Goal: Task Accomplishment & Management: Manage account settings

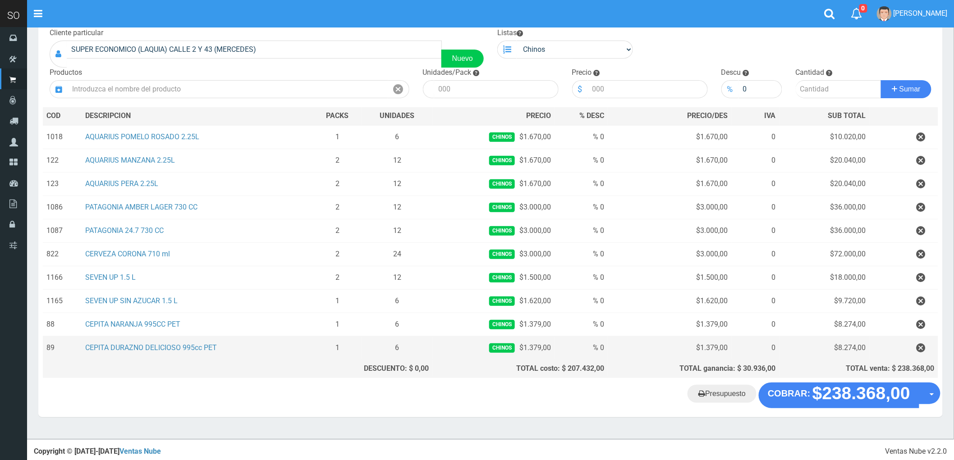
scroll to position [61, 0]
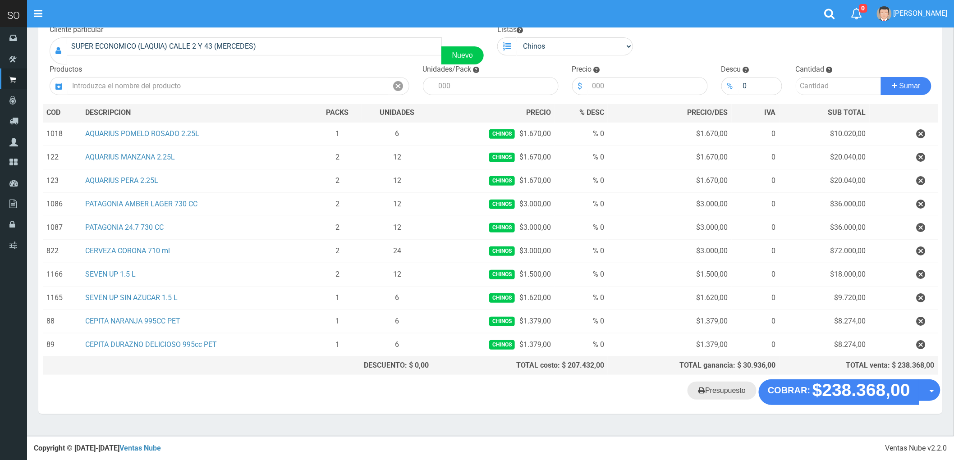
click at [728, 395] on link "Presupuesto" at bounding box center [722, 391] width 69 height 18
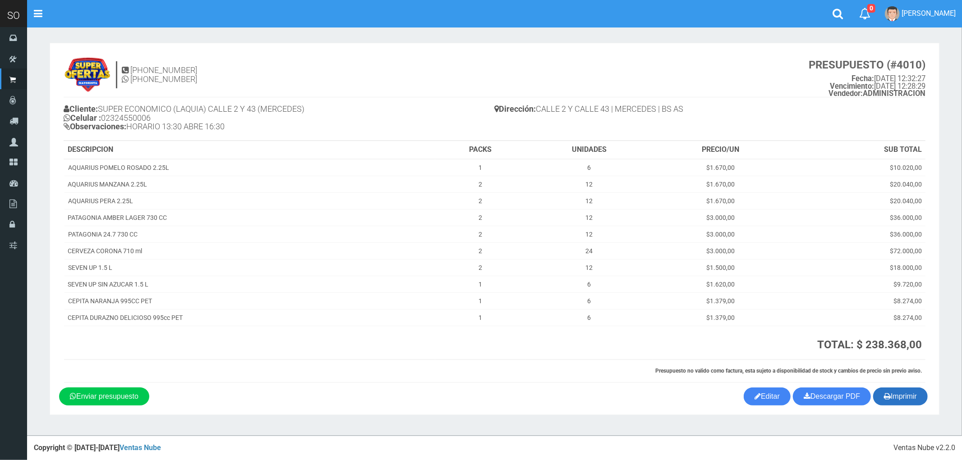
click at [903, 393] on button "Imprimir" at bounding box center [900, 397] width 55 height 18
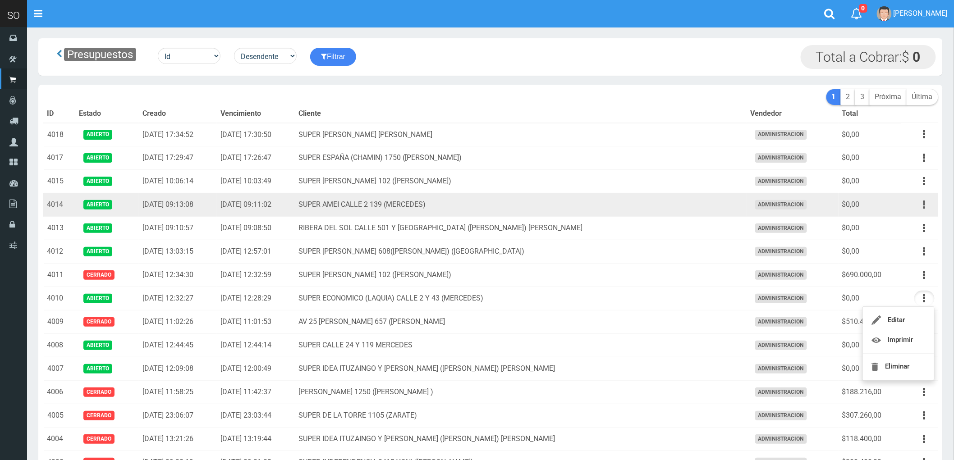
click at [922, 203] on button "button" at bounding box center [924, 205] width 20 height 16
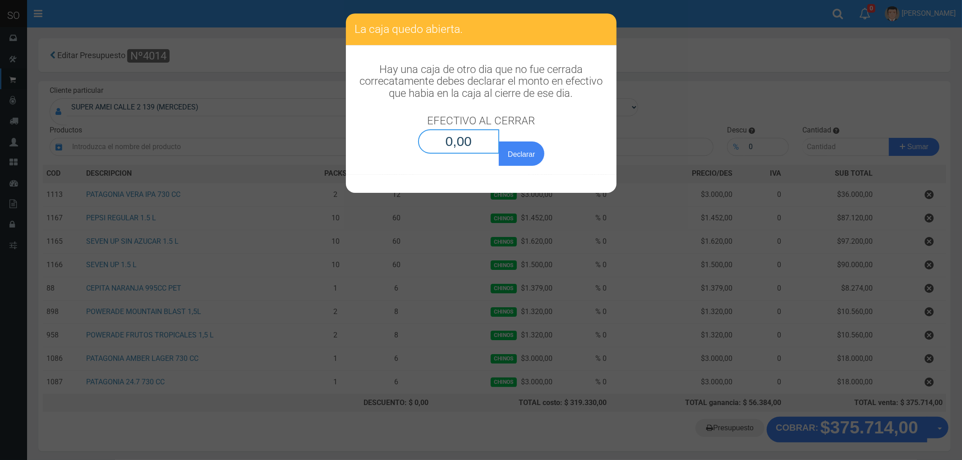
click at [453, 142] on input "0,00" at bounding box center [459, 141] width 82 height 24
type input "0,01"
click at [499, 142] on button "Declarar" at bounding box center [521, 154] width 45 height 24
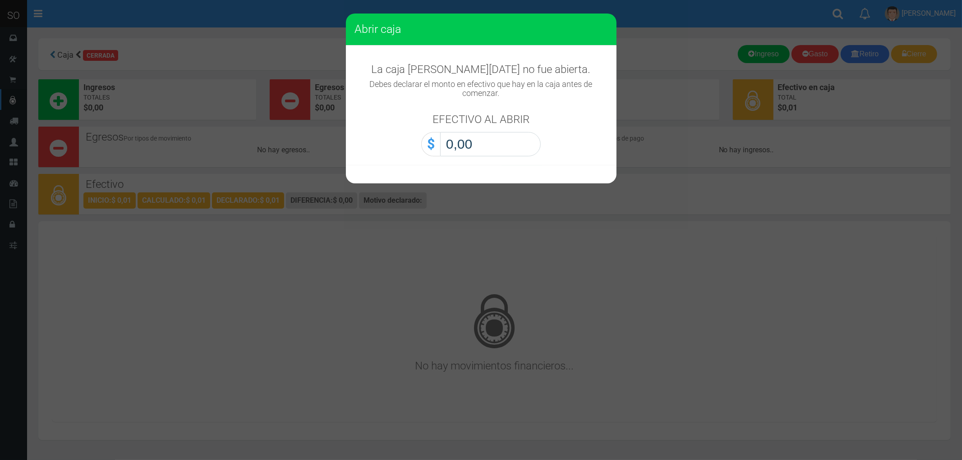
click at [453, 142] on input "0,00" at bounding box center [490, 144] width 101 height 24
type input "0,01"
click at [0, 0] on button "Abrir caja" at bounding box center [0, 0] width 0 height 0
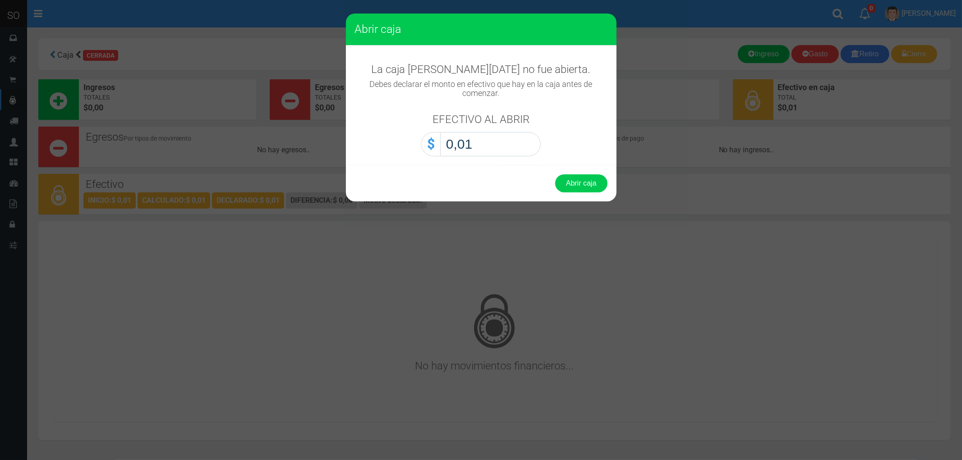
click at [555, 174] on button "Abrir caja" at bounding box center [581, 183] width 52 height 18
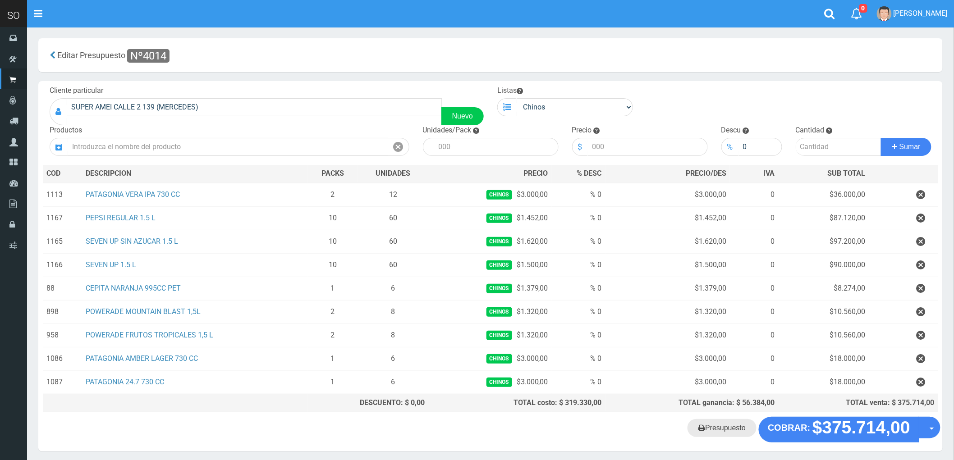
click at [710, 433] on link "Presupuesto" at bounding box center [722, 428] width 69 height 18
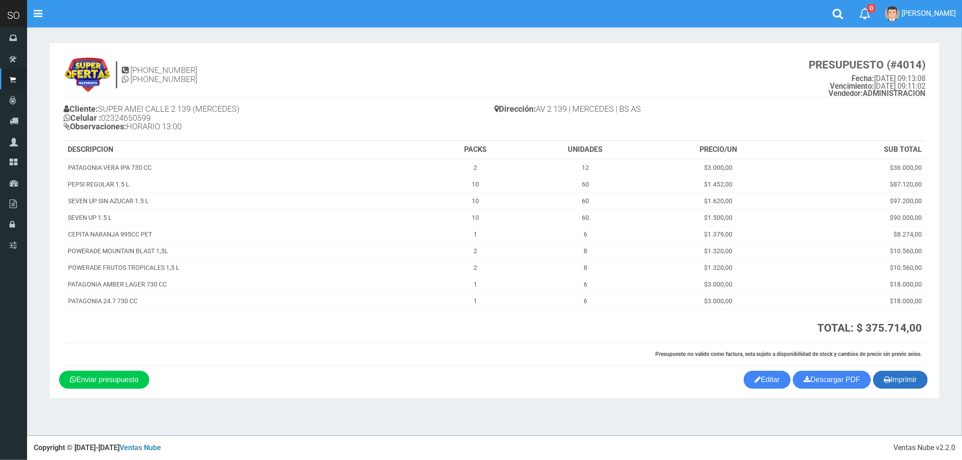
click at [900, 384] on button "Imprimir" at bounding box center [900, 380] width 55 height 18
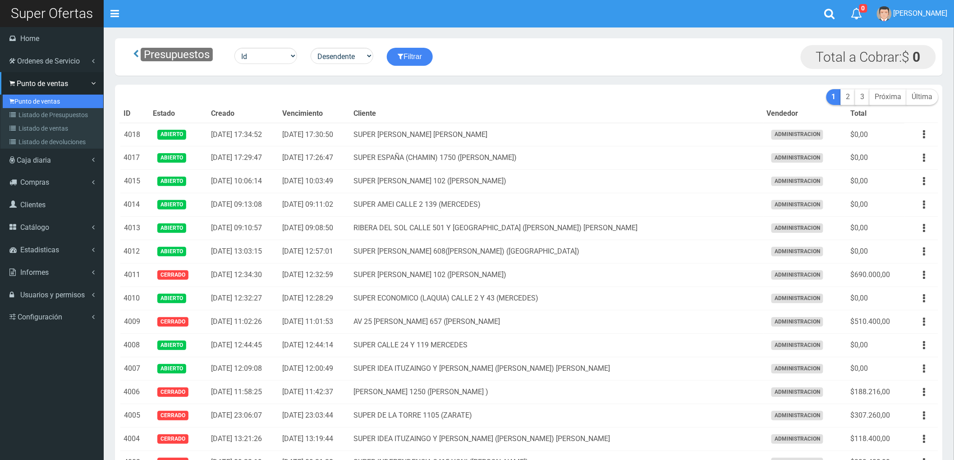
click at [30, 102] on link "Punto de ventas" at bounding box center [53, 102] width 101 height 14
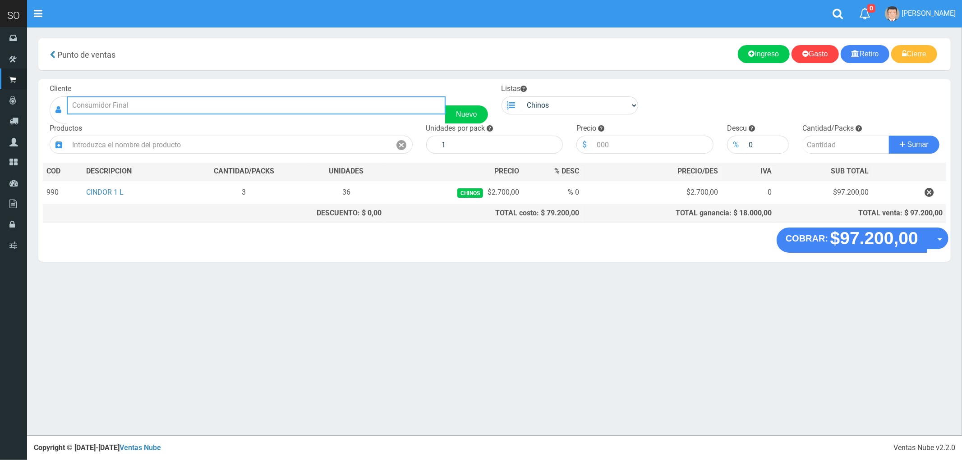
click at [117, 107] on input "text" at bounding box center [256, 105] width 379 height 18
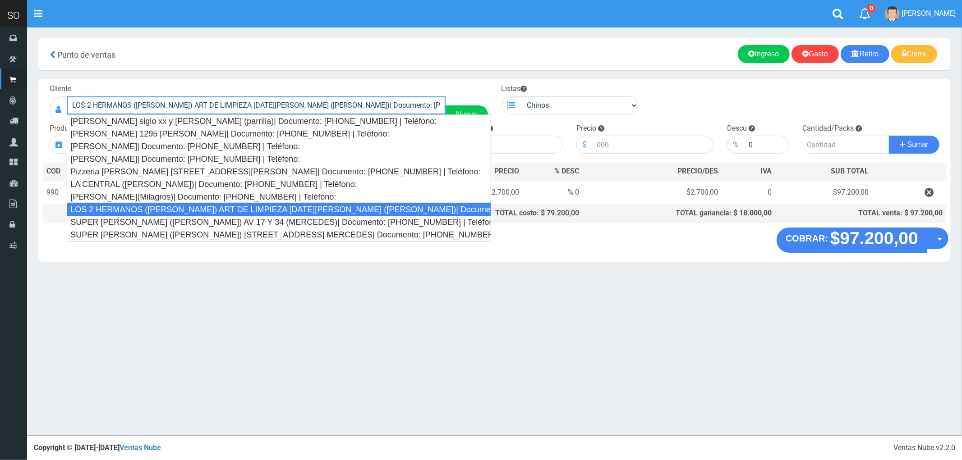
type input "LOS 2 HERMANOS (DANIEL) ART DE LIMPIEZA 25 DE MAYO 1037 (GILES)| Documento: 213…"
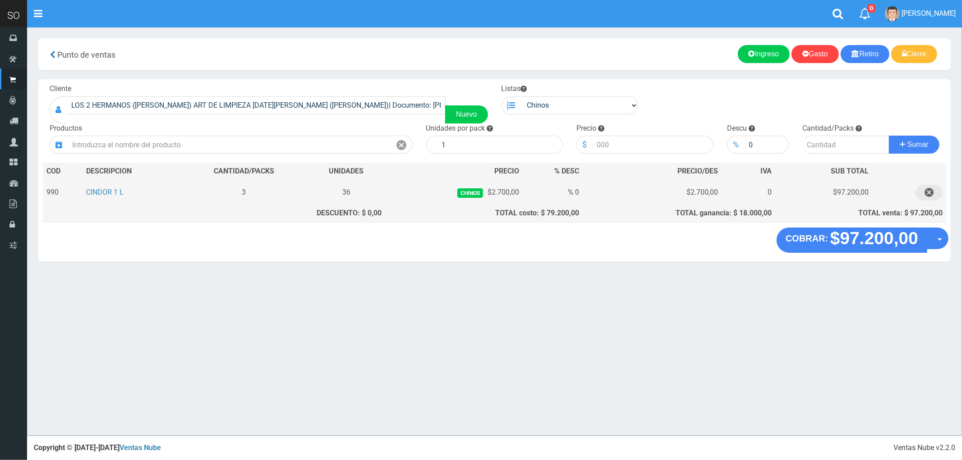
click at [930, 190] on icon "button" at bounding box center [928, 193] width 9 height 16
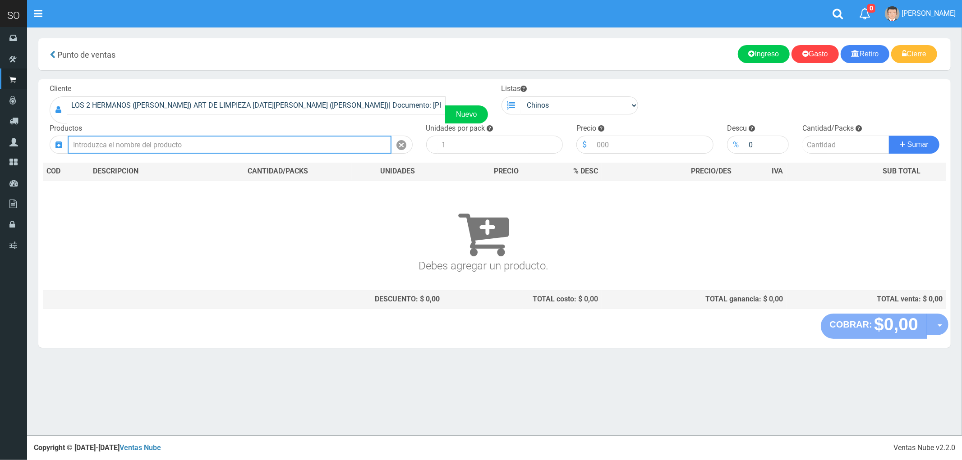
click at [153, 144] on input "text" at bounding box center [230, 145] width 324 height 18
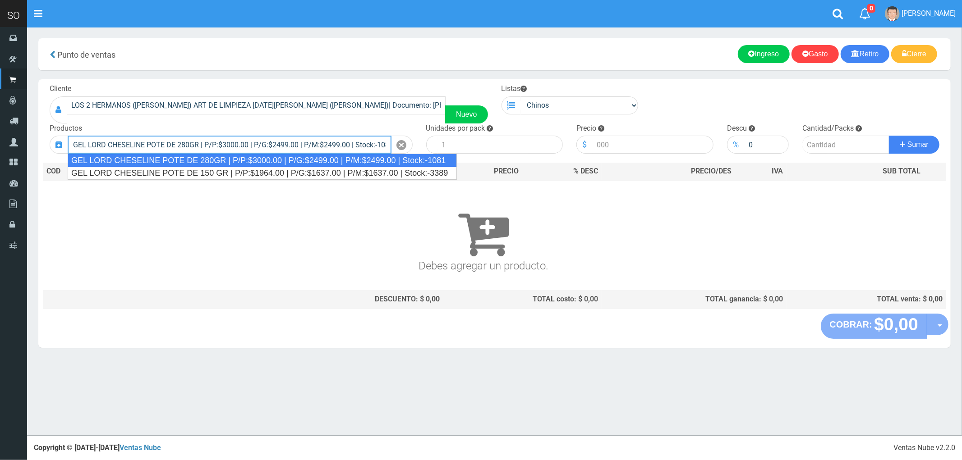
type input "GEL LORD CHESELINE POTE DE 280GR | P/P:$3000.00 | P/G:$2499.00 | P/M:$2499.00 |…"
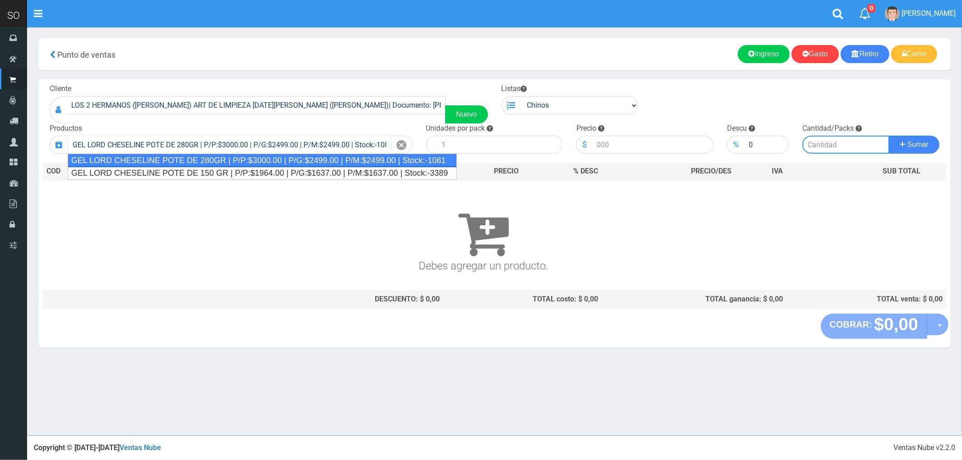
type input "6"
type input "3000.00"
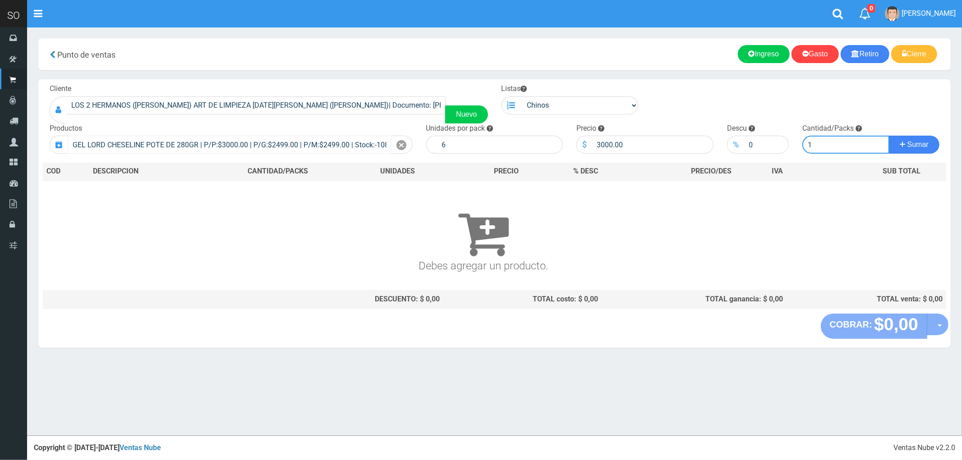
type input "1"
click at [889, 136] on button "Sumar" at bounding box center [914, 145] width 50 height 18
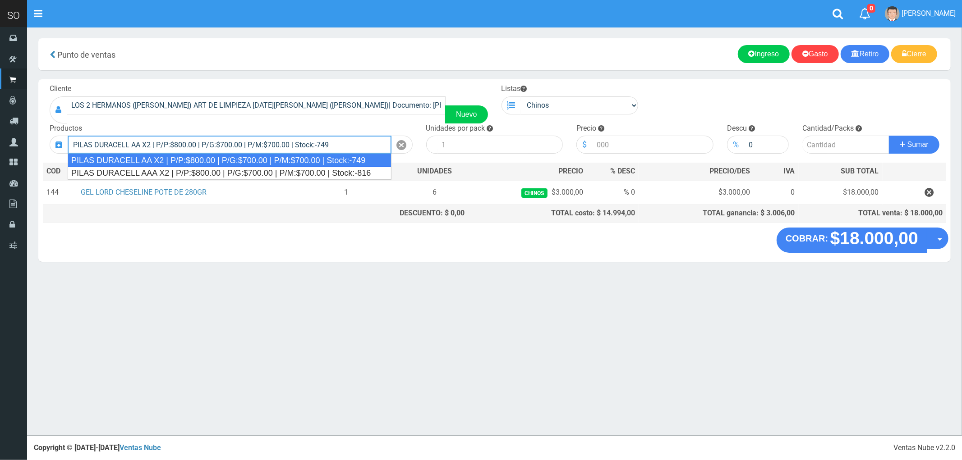
type input "PILAS DURACELL AA X2 | P/P:$800.00 | P/G:$700.00 | P/M:$700.00 | Stock:-749"
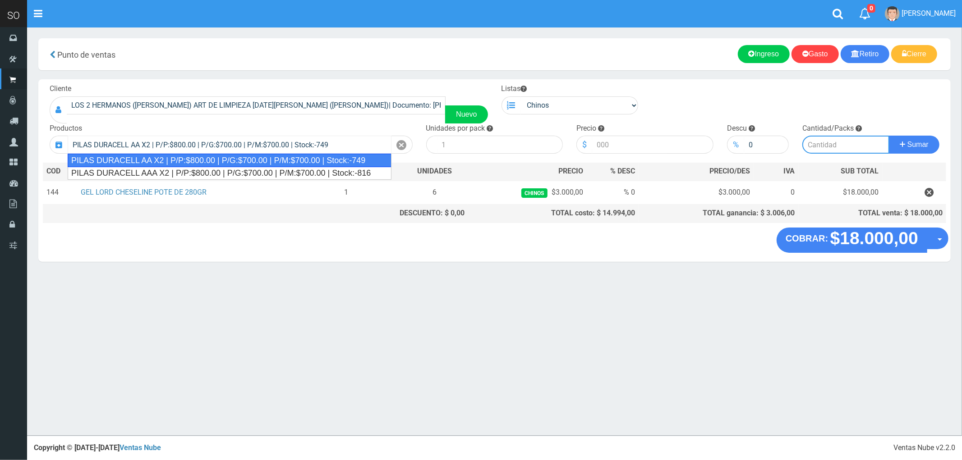
type input "12"
type input "800.00"
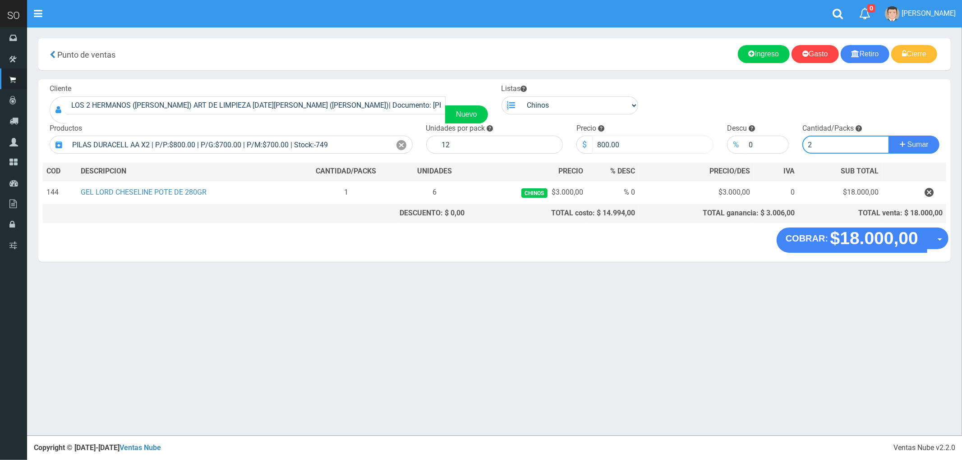
type input "2"
drag, startPoint x: 627, startPoint y: 143, endPoint x: 576, endPoint y: 149, distance: 50.8
click at [576, 149] on div "$ 800.00" at bounding box center [644, 145] width 137 height 18
type input "890"
click at [920, 140] on button "Sumar" at bounding box center [914, 145] width 50 height 18
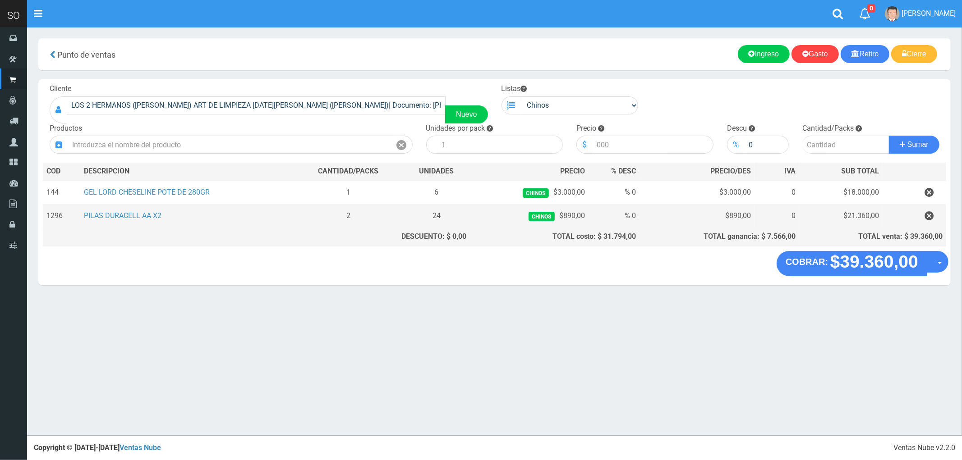
click at [127, 211] on td "PILAS DURACELL AA X2" at bounding box center [188, 216] width 214 height 23
click at [129, 215] on link "PILAS DURACELL AA X2" at bounding box center [123, 215] width 78 height 9
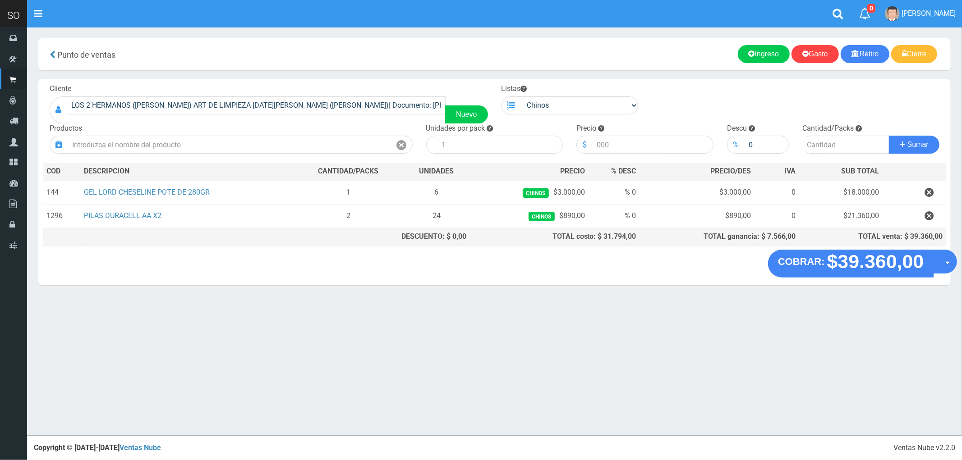
click at [949, 265] on span "button" at bounding box center [947, 263] width 5 height 3
click at [937, 289] on link "Crear presupuesto" at bounding box center [916, 285] width 81 height 21
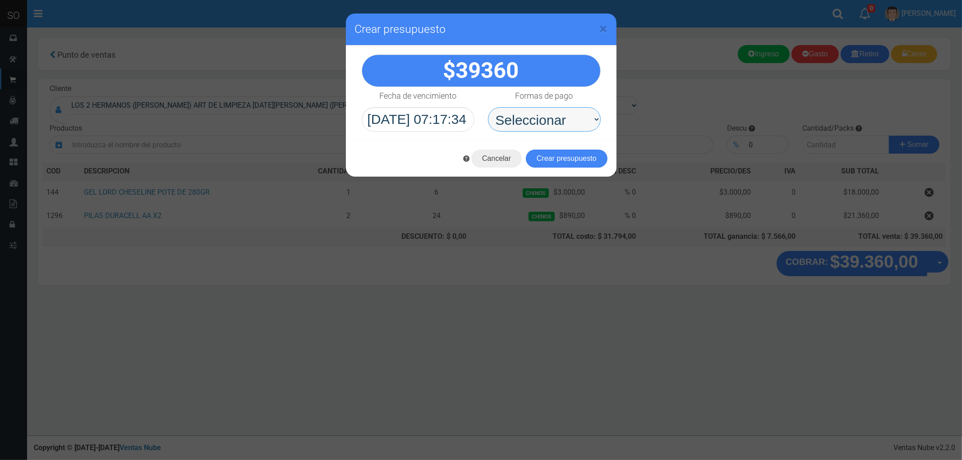
click at [525, 119] on select "Seleccionar Efectivo Tarjeta de Crédito Depósito Débito" at bounding box center [544, 119] width 113 height 24
select select "Efectivo"
click at [488, 107] on select "Seleccionar Efectivo Tarjeta de Crédito Depósito Débito" at bounding box center [544, 119] width 113 height 24
click at [571, 157] on button "Crear presupuesto" at bounding box center [567, 159] width 82 height 18
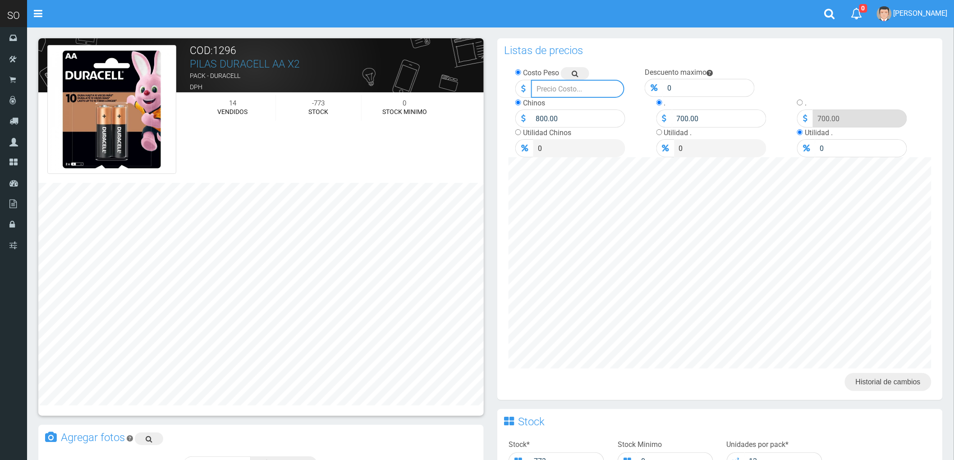
drag, startPoint x: 562, startPoint y: 89, endPoint x: 524, endPoint y: 95, distance: 37.9
click at [524, 95] on div at bounding box center [569, 89] width 109 height 18
drag, startPoint x: 547, startPoint y: 87, endPoint x: 516, endPoint y: 94, distance: 31.8
click at [516, 94] on div "890" at bounding box center [569, 89] width 109 height 18
type input "750"
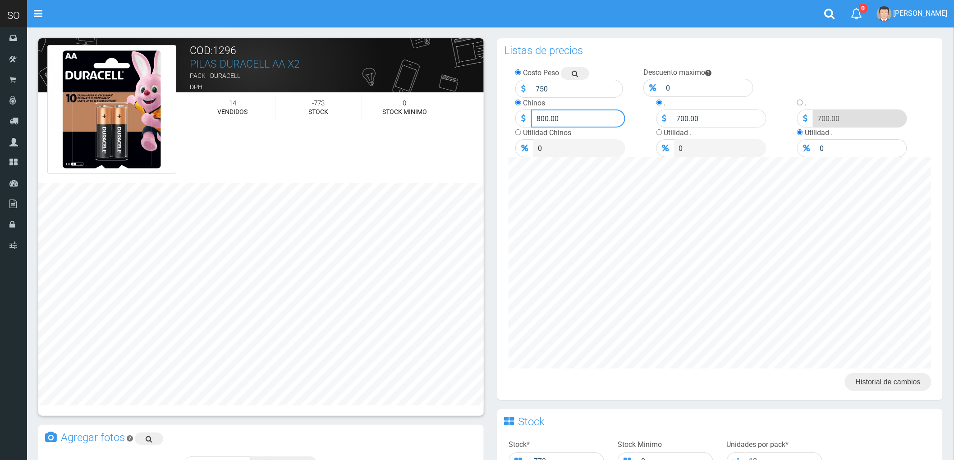
drag, startPoint x: 580, startPoint y: 122, endPoint x: 509, endPoint y: 137, distance: 72.8
click at [509, 137] on div "Chinos 800.00 Utilidad Chinos 0" at bounding box center [579, 128] width 141 height 60
type input "890"
drag, startPoint x: 663, startPoint y: 126, endPoint x: 656, endPoint y: 128, distance: 7.4
click at [656, 128] on div ". 700.00 Utilidad . 0" at bounding box center [720, 128] width 141 height 60
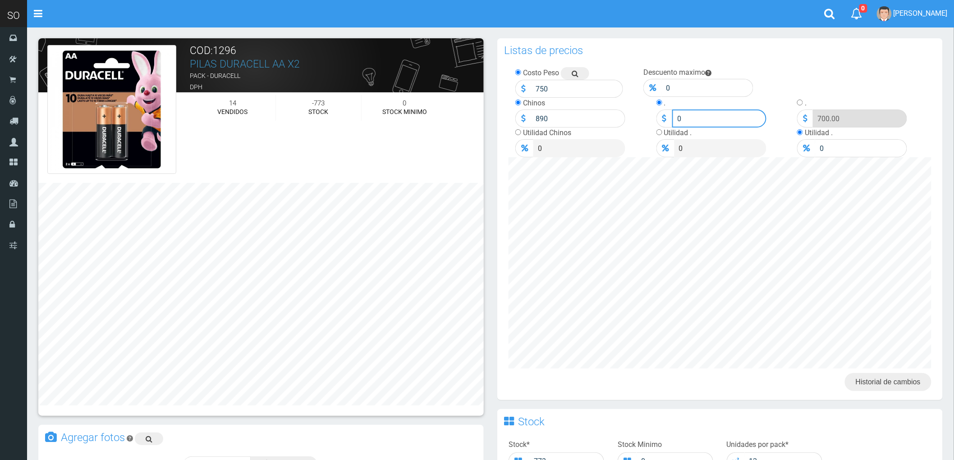
type input "0"
click at [802, 102] on input "radio" at bounding box center [800, 103] width 6 height 6
radio input "true"
click at [837, 121] on input "700.00" at bounding box center [860, 119] width 94 height 18
click at [837, 120] on input "700.00" at bounding box center [860, 119] width 94 height 18
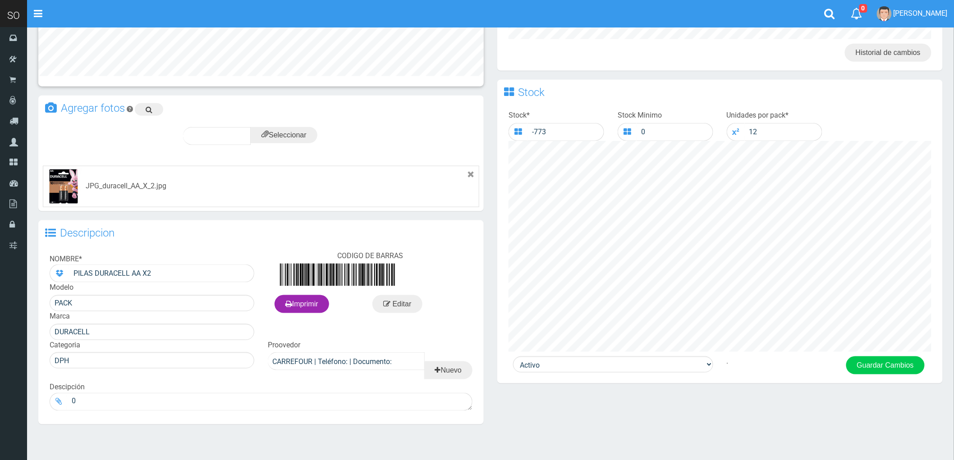
scroll to position [358, 0]
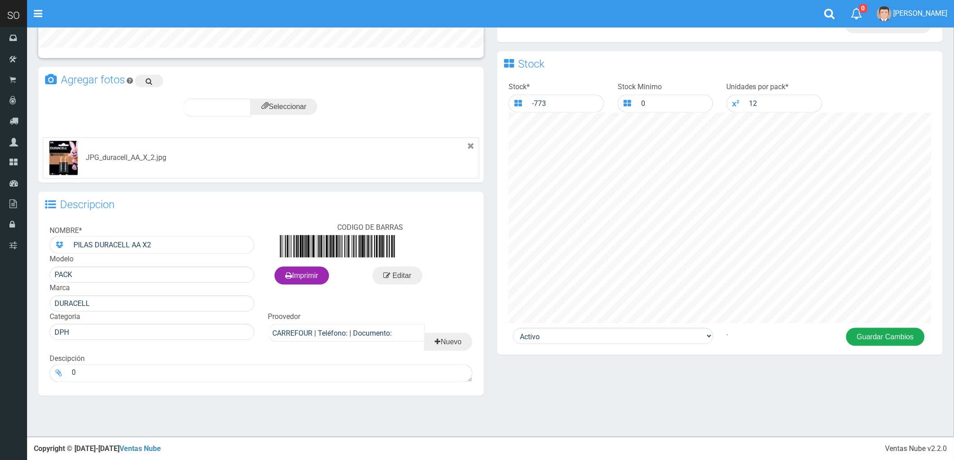
type input "0"
click at [880, 333] on button "Guardar Cambios" at bounding box center [885, 337] width 78 height 18
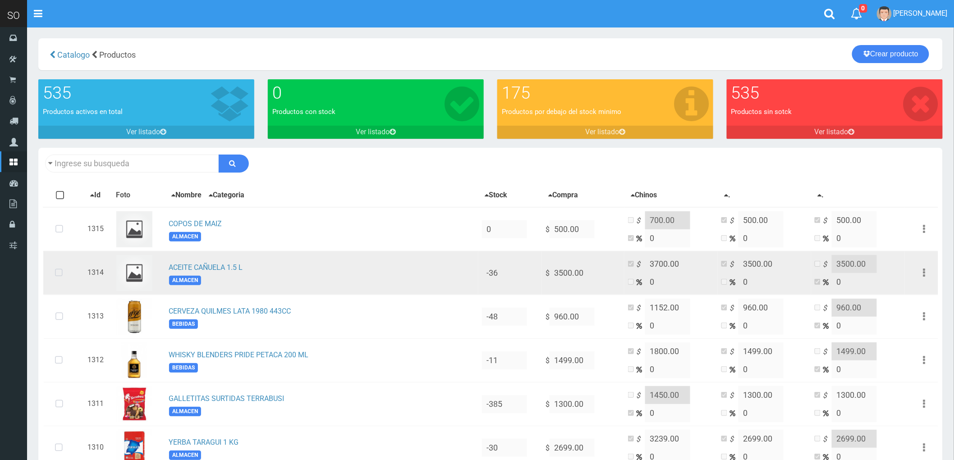
click at [60, 271] on icon at bounding box center [59, 273] width 24 height 30
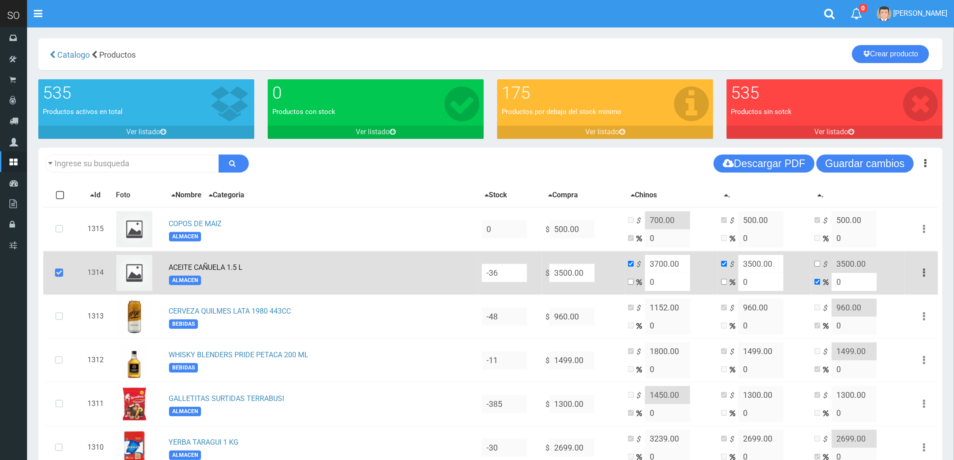
click at [922, 267] on button "button" at bounding box center [924, 273] width 20 height 16
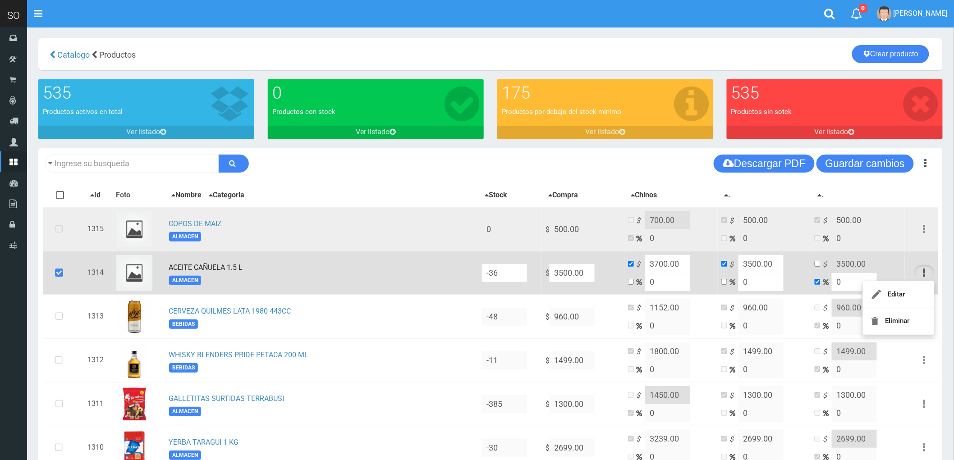
click at [276, 233] on td "COPOS DE MAIZ ALMACEN" at bounding box center [321, 229] width 313 height 44
click at [201, 221] on link "COPOS DE MAIZ" at bounding box center [195, 224] width 53 height 9
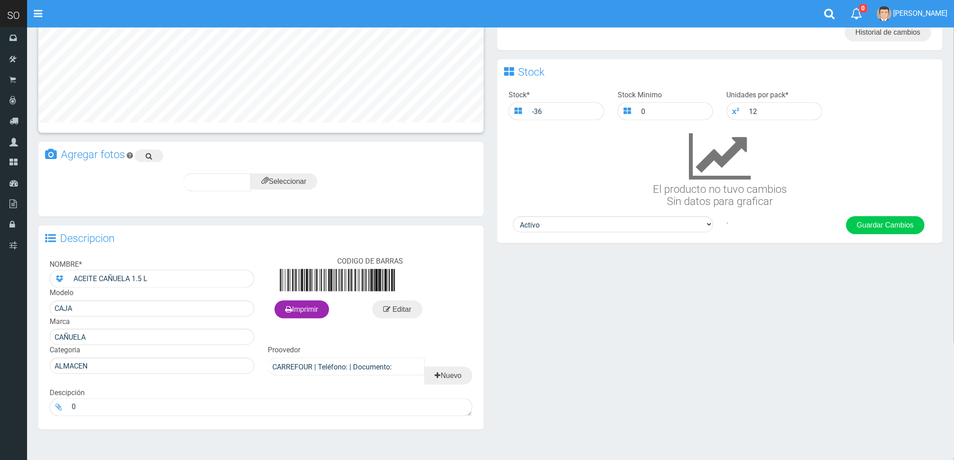
scroll to position [264, 0]
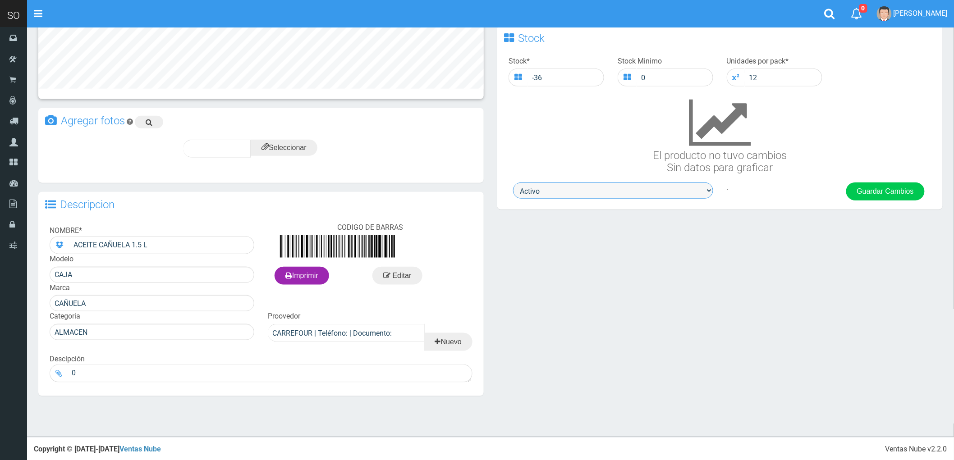
click at [631, 193] on select "Activo Inactivo" at bounding box center [613, 191] width 200 height 16
select select "0"
click at [513, 184] on select "Activo Inactivo" at bounding box center [613, 191] width 200 height 16
click at [871, 188] on button "Guardar Cambios" at bounding box center [885, 192] width 78 height 18
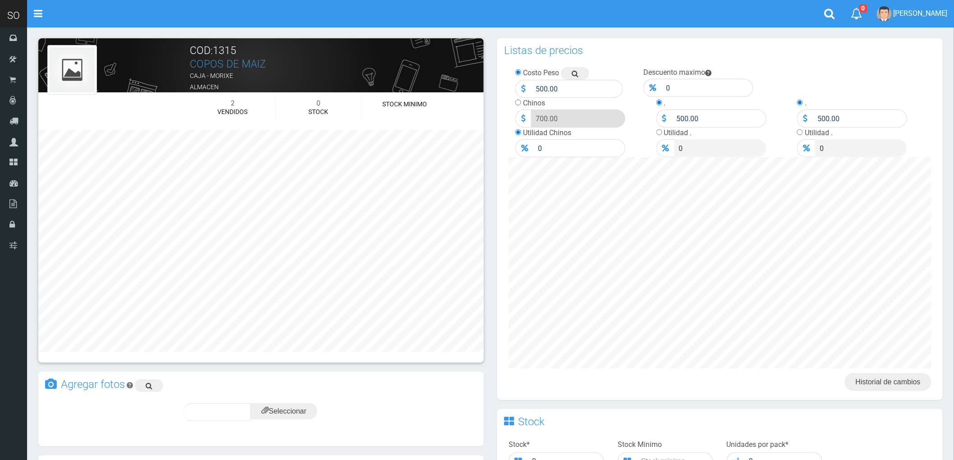
scroll to position [100, 0]
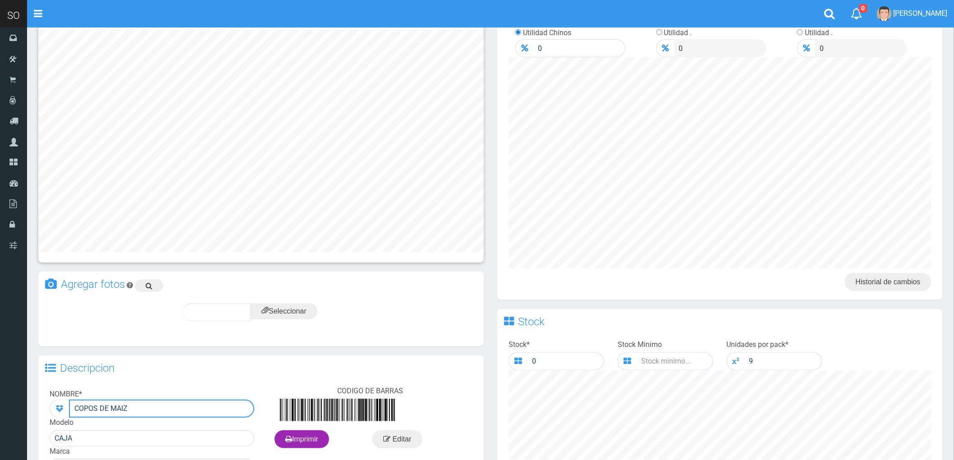
click at [155, 411] on input "COPOS DE MAIZ" at bounding box center [161, 409] width 185 height 18
type input "COPOS DE MAIZMORIXE"
click button "Guardar" at bounding box center [0, 0] width 0 height 0
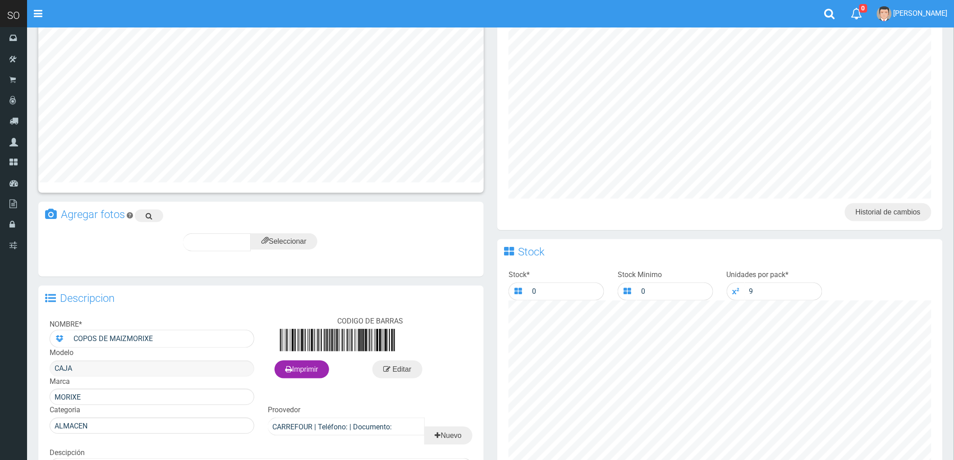
scroll to position [200, 0]
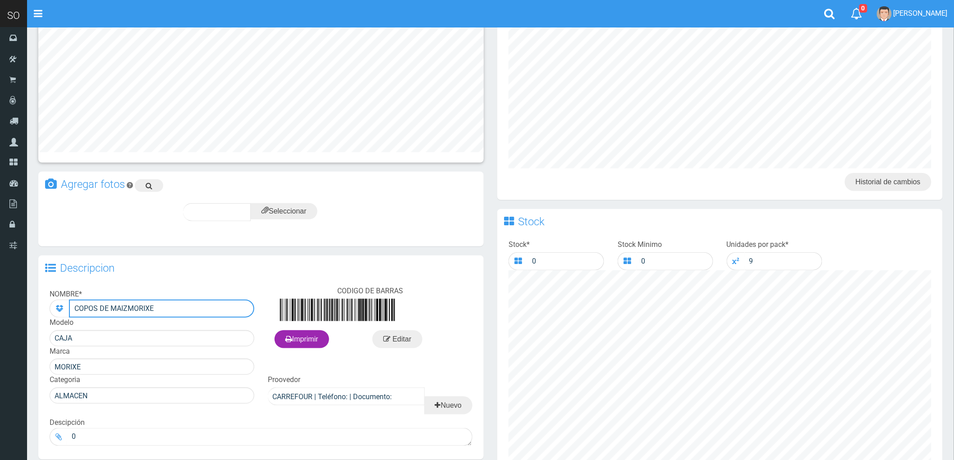
click at [124, 309] on input "COPOS DE MAIZMORIXE" at bounding box center [161, 309] width 185 height 18
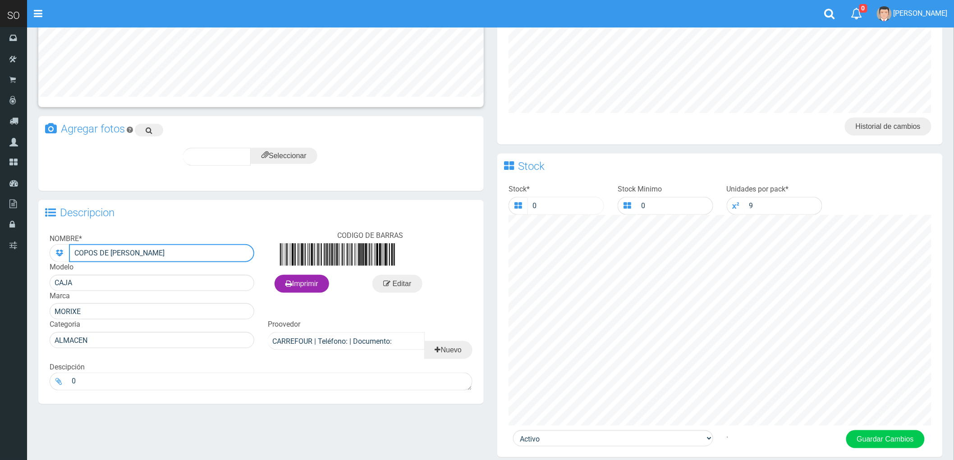
scroll to position [320, 0]
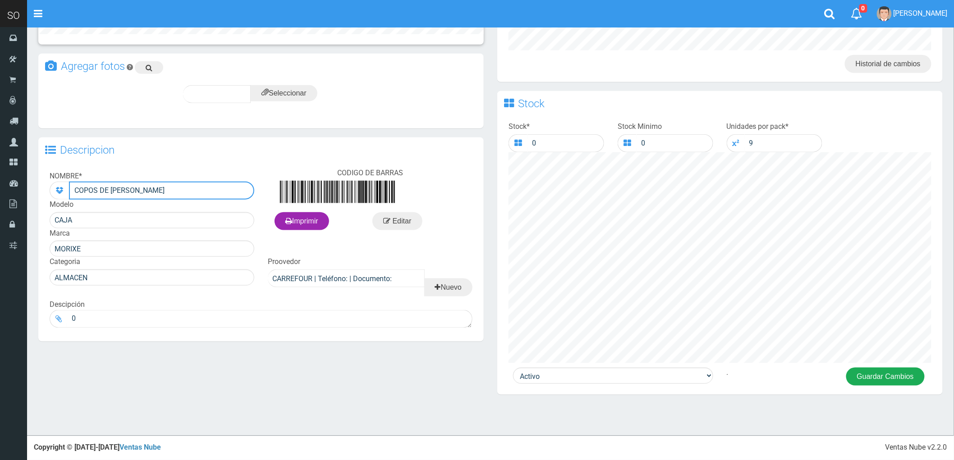
type input "COPOS DE [PERSON_NAME]"
click at [897, 376] on button "Guardar Cambios" at bounding box center [885, 377] width 78 height 18
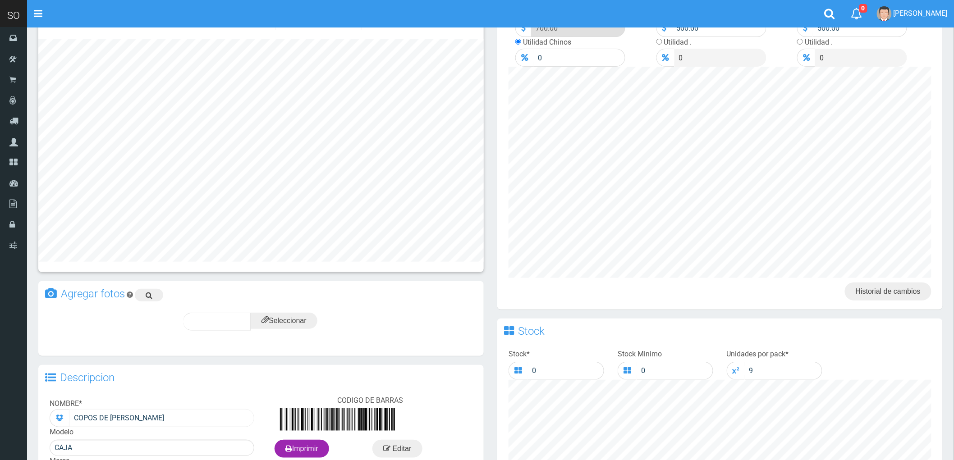
scroll to position [300, 0]
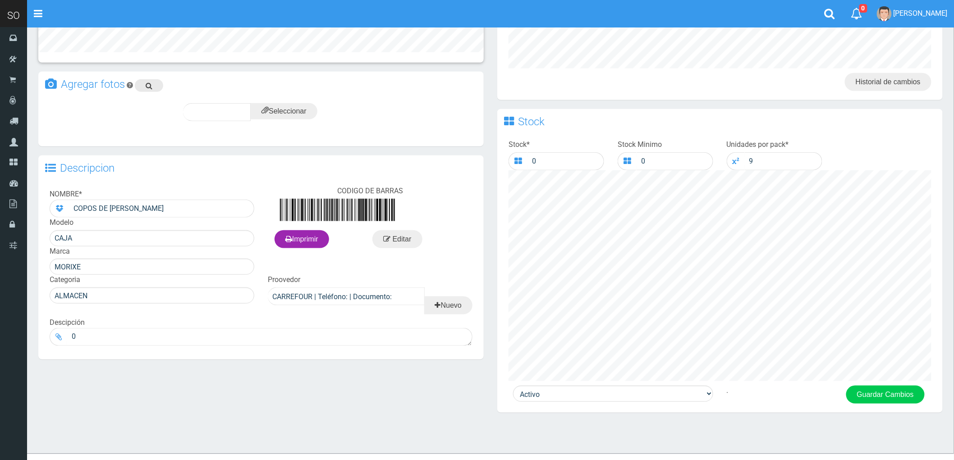
click at [144, 85] on link at bounding box center [149, 85] width 28 height 13
click at [169, 206] on input "COPOS DE [PERSON_NAME]" at bounding box center [161, 209] width 185 height 18
type input "COPOS DE MAIZ MORIXE 220GR"
click at [879, 391] on button "Guardar Cambios" at bounding box center [885, 395] width 78 height 18
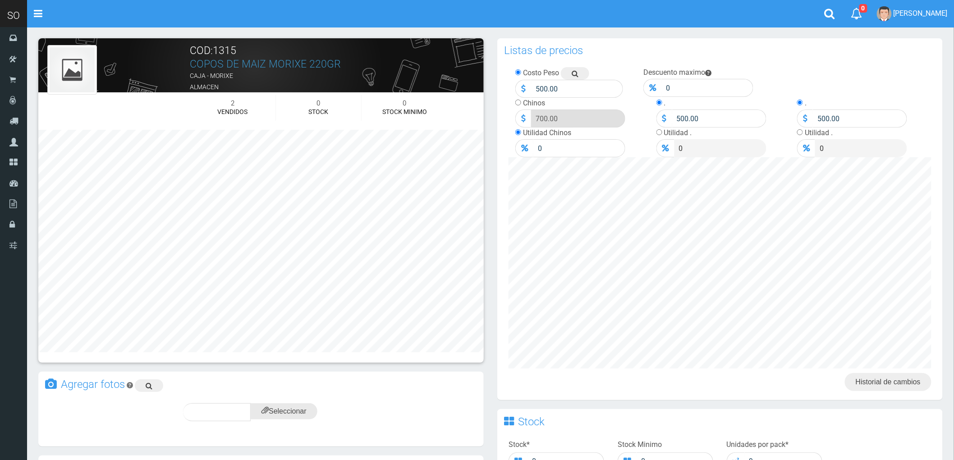
click at [284, 411] on input "file" at bounding box center [284, 411] width 67 height 16
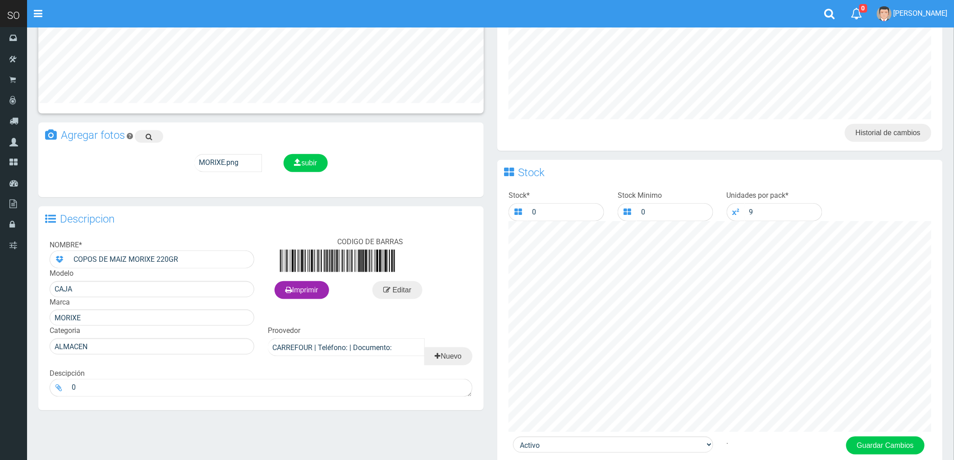
scroll to position [250, 0]
click at [303, 162] on span "subir" at bounding box center [305, 162] width 23 height 8
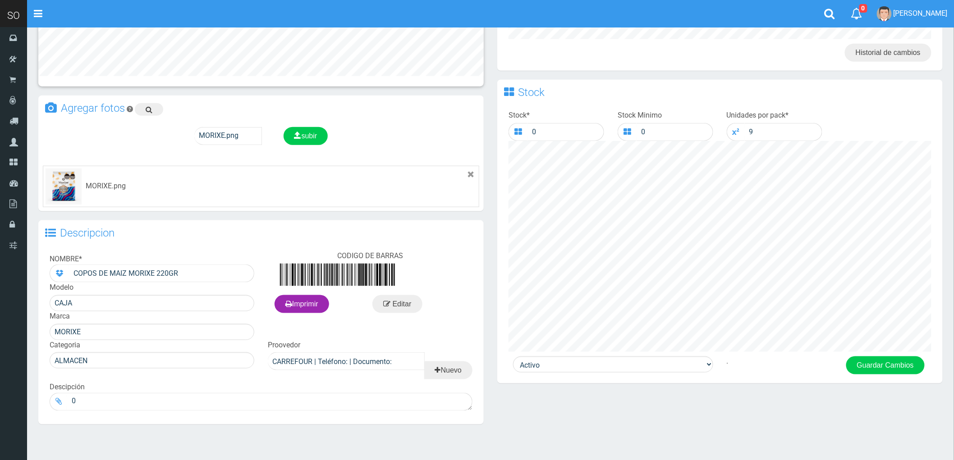
scroll to position [358, 0]
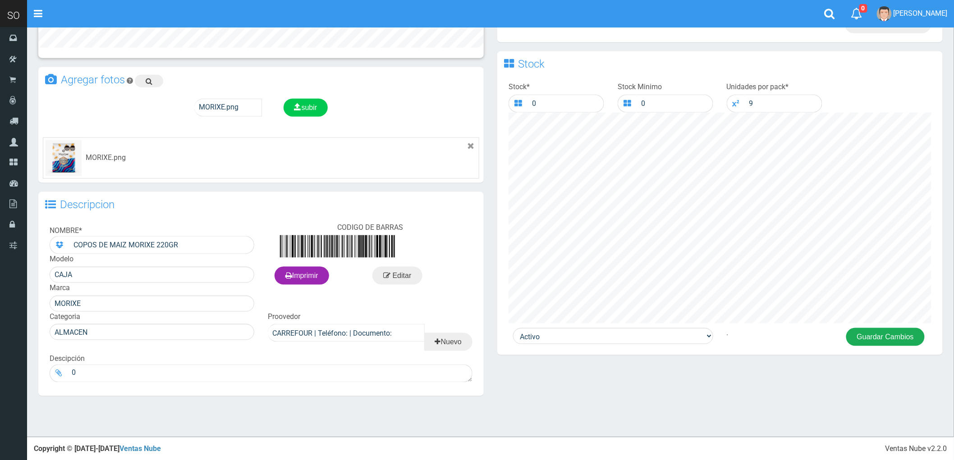
click at [889, 337] on button "Guardar Cambios" at bounding box center [885, 337] width 78 height 18
